Goal: Transaction & Acquisition: Purchase product/service

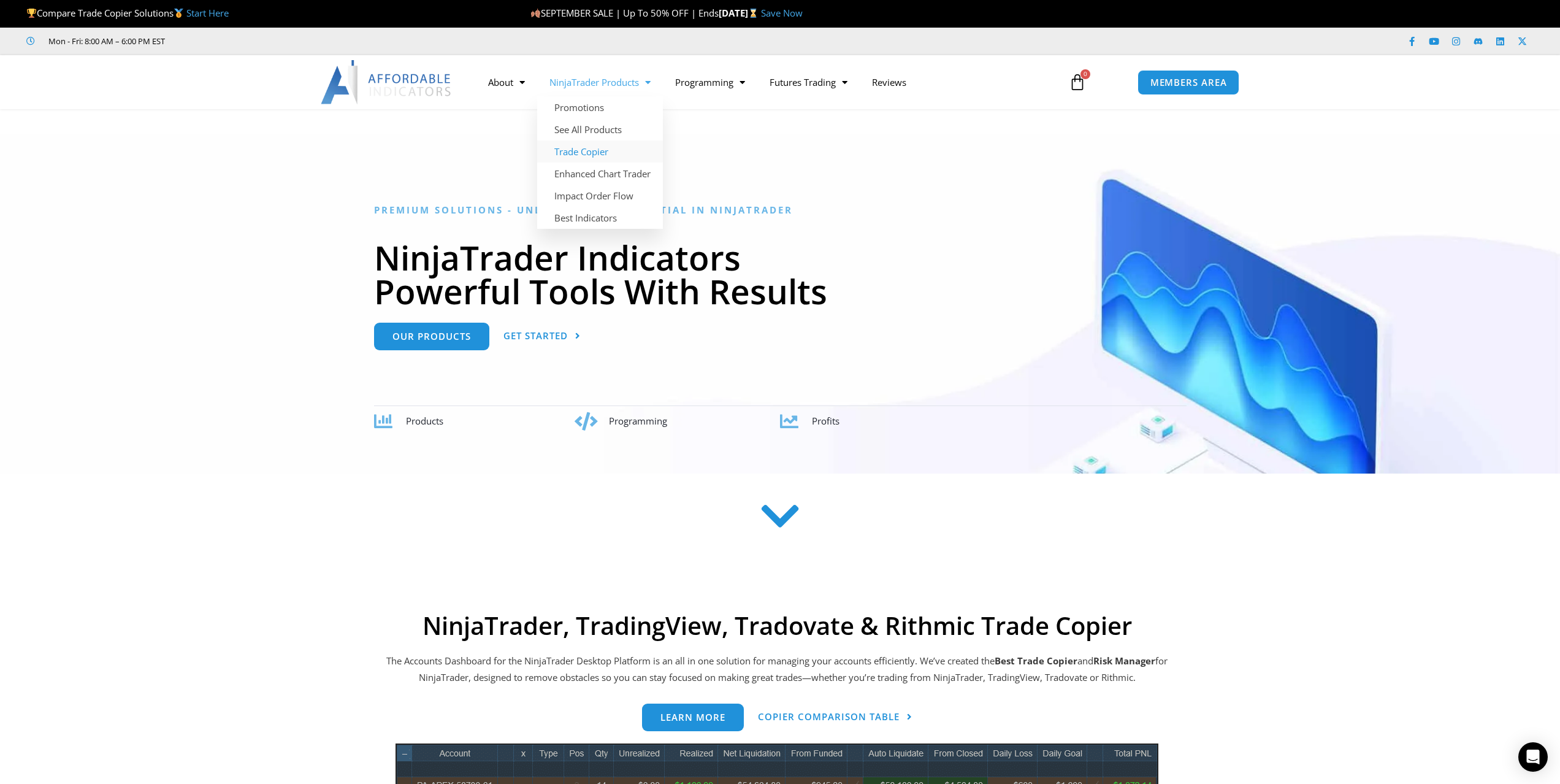
click at [582, 153] on link "Trade Copier" at bounding box center [600, 151] width 125 height 22
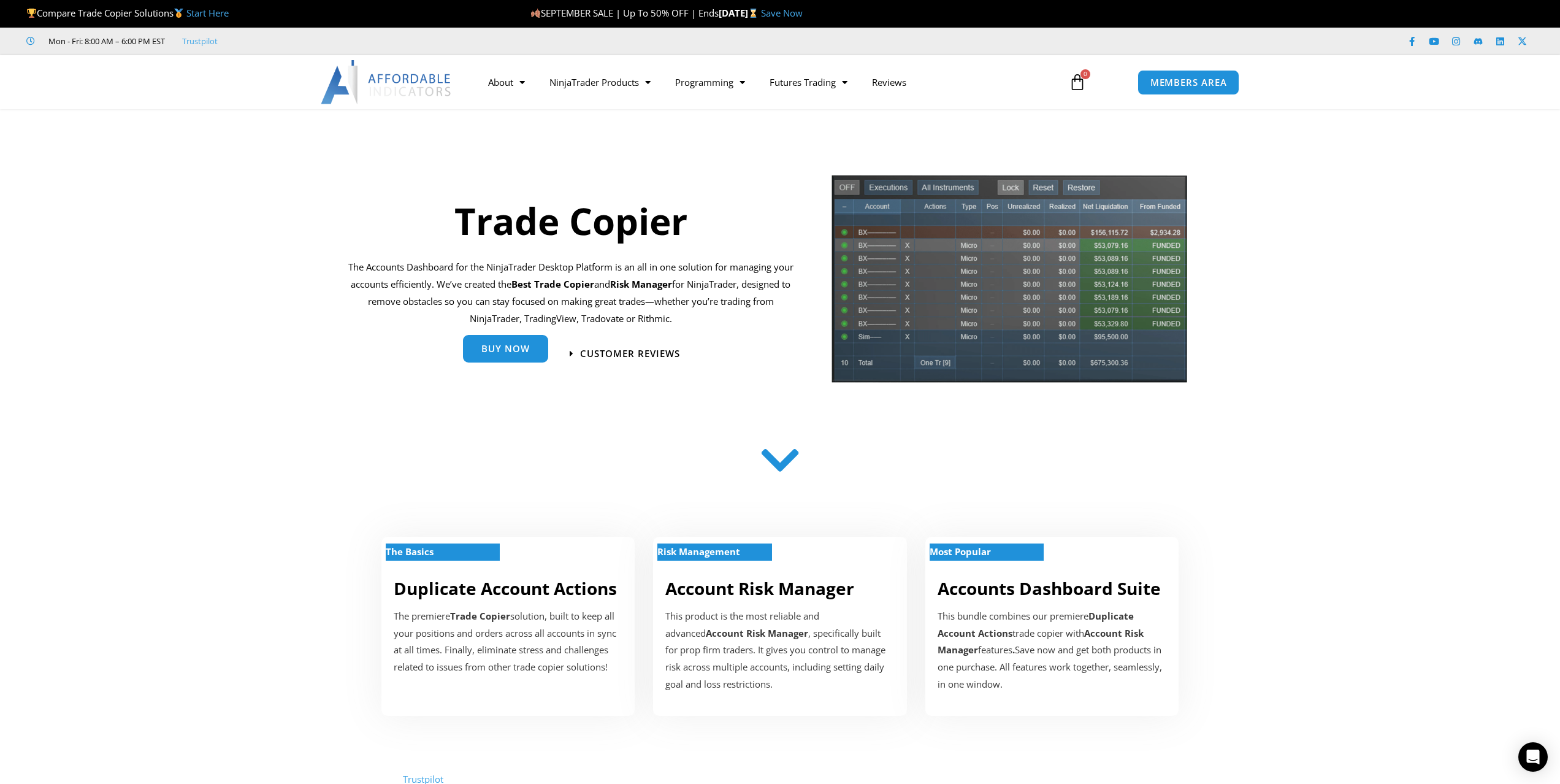
click at [495, 344] on span "Buy Now" at bounding box center [505, 348] width 48 height 9
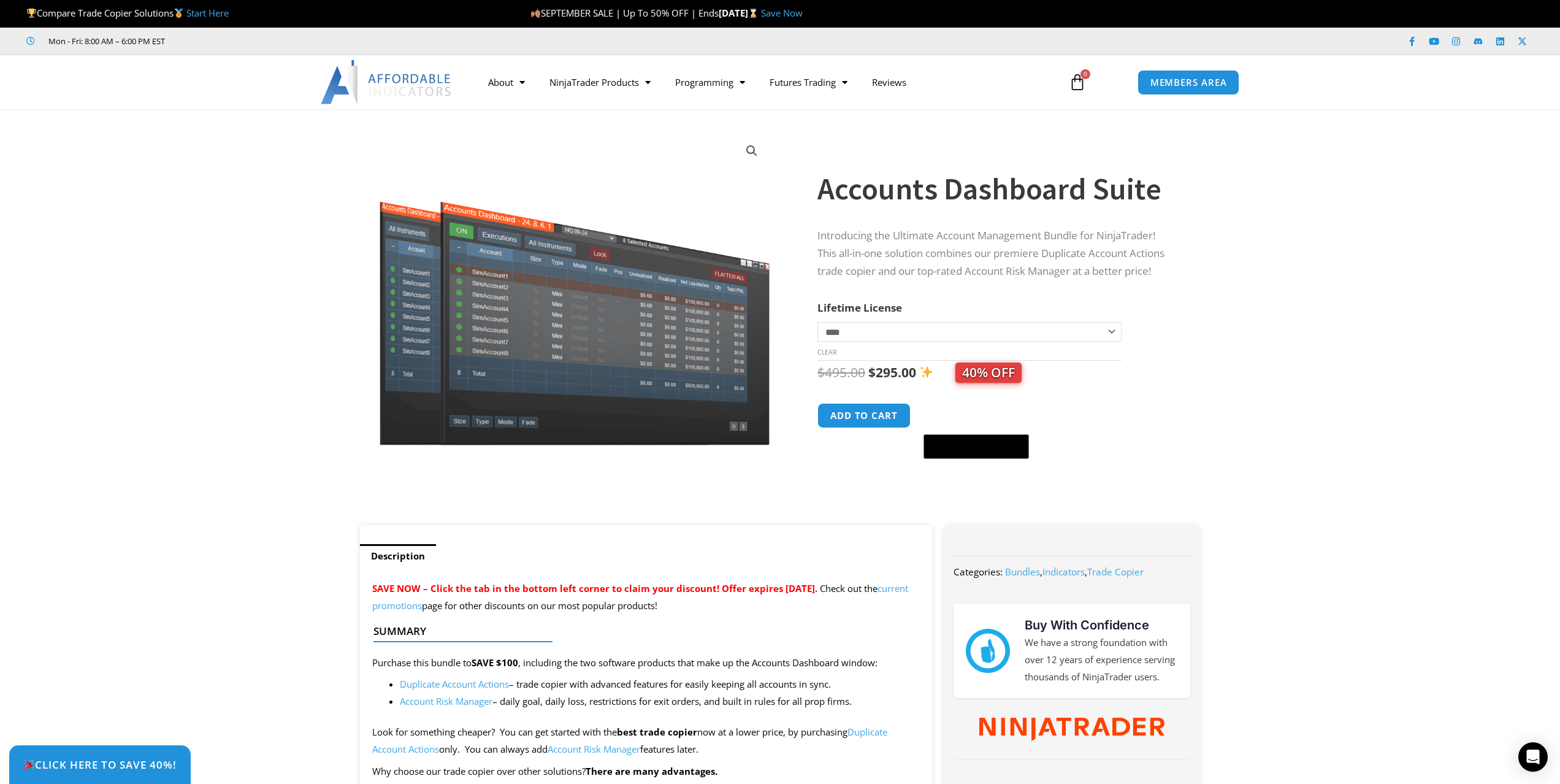
click at [956, 333] on select "**********" at bounding box center [970, 332] width 304 height 19
click at [817, 322] on select "**********" at bounding box center [970, 332] width 304 height 19
